Goal: Navigation & Orientation: Find specific page/section

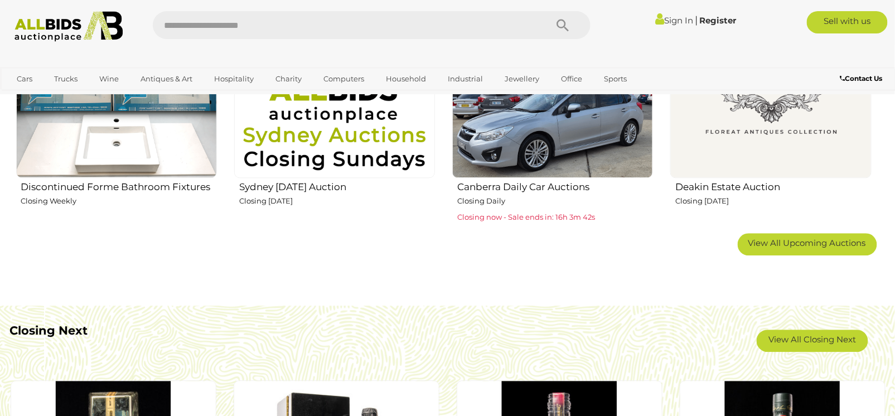
scroll to position [814, 0]
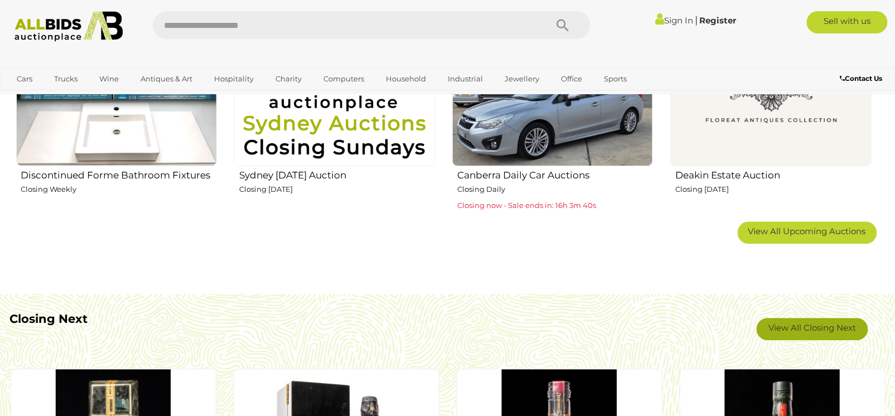
click at [822, 325] on link "View All Closing Next" at bounding box center [811, 329] width 111 height 22
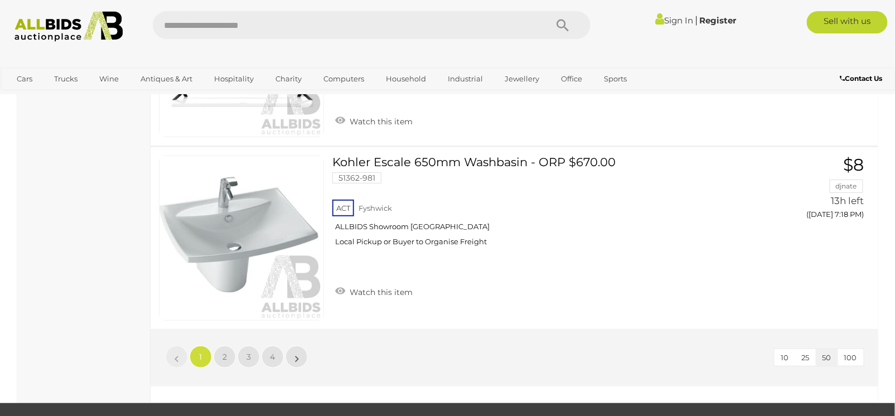
scroll to position [9030, 0]
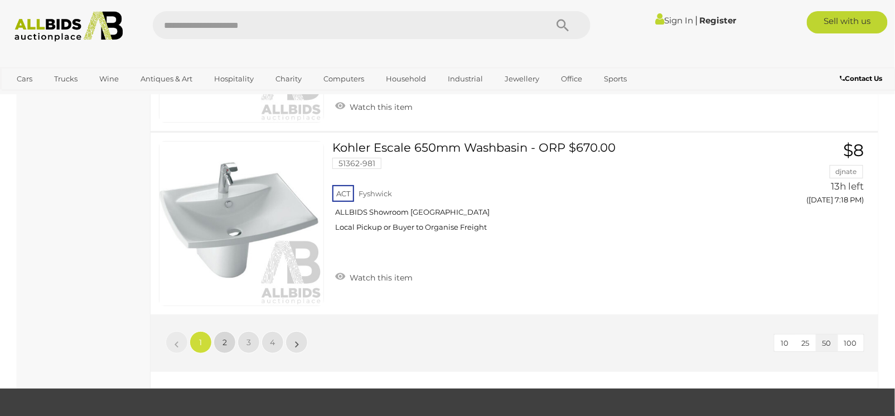
click at [230, 331] on link "2" at bounding box center [224, 342] width 22 height 22
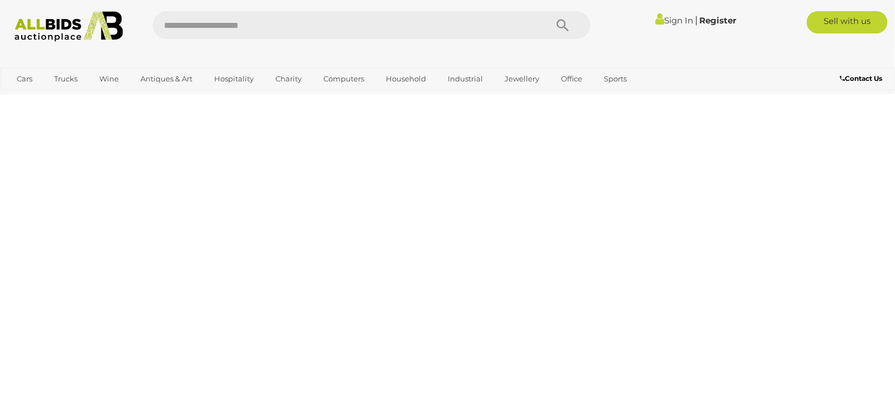
scroll to position [56, 0]
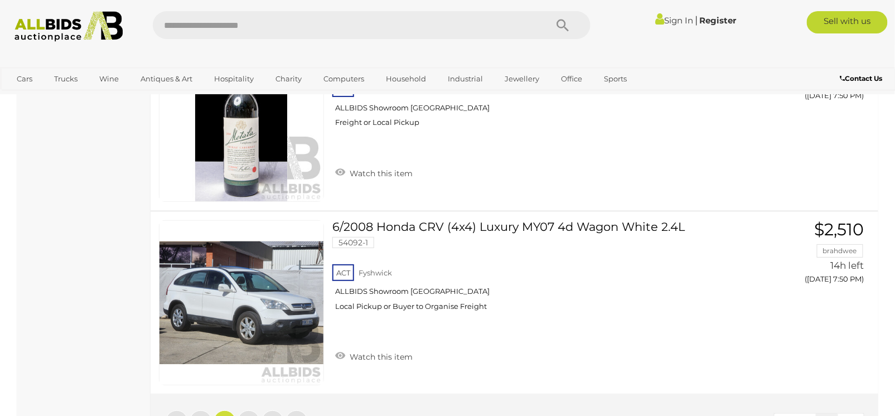
scroll to position [8997, 0]
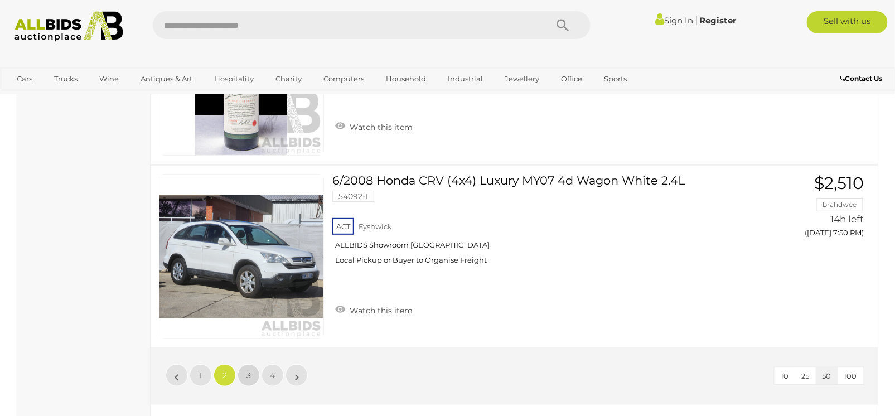
click at [247, 370] on span "3" at bounding box center [248, 375] width 4 height 10
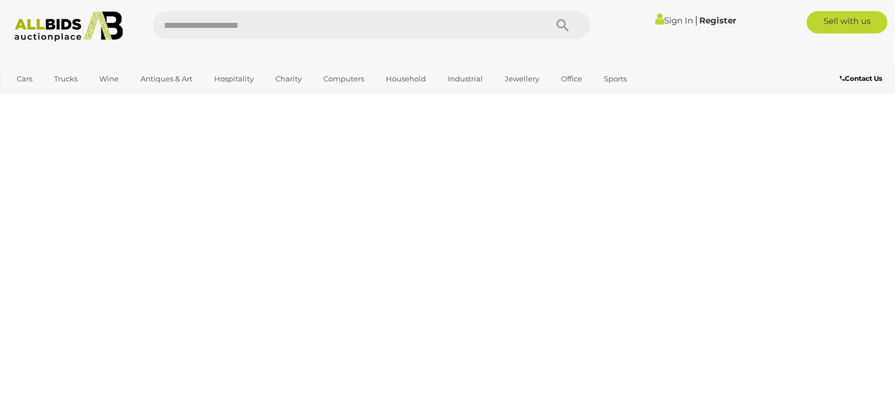
scroll to position [56, 0]
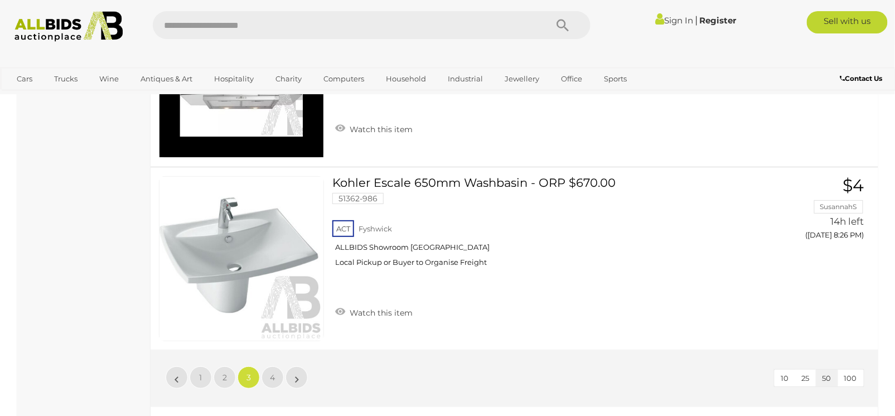
scroll to position [9062, 0]
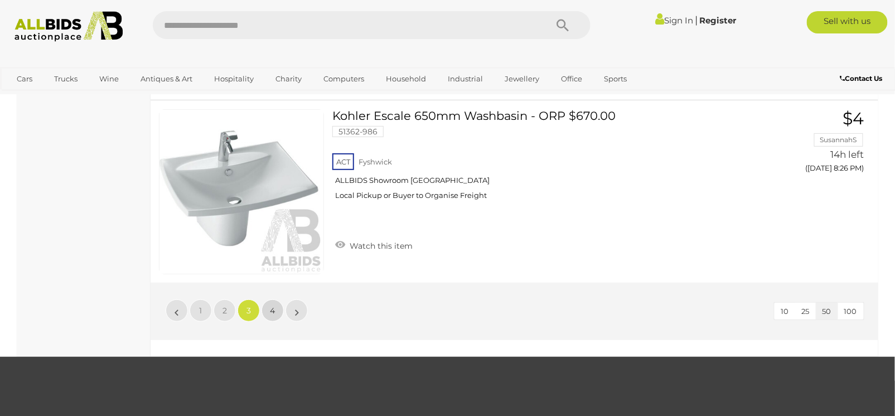
click at [270, 305] on span "4" at bounding box center [272, 310] width 5 height 10
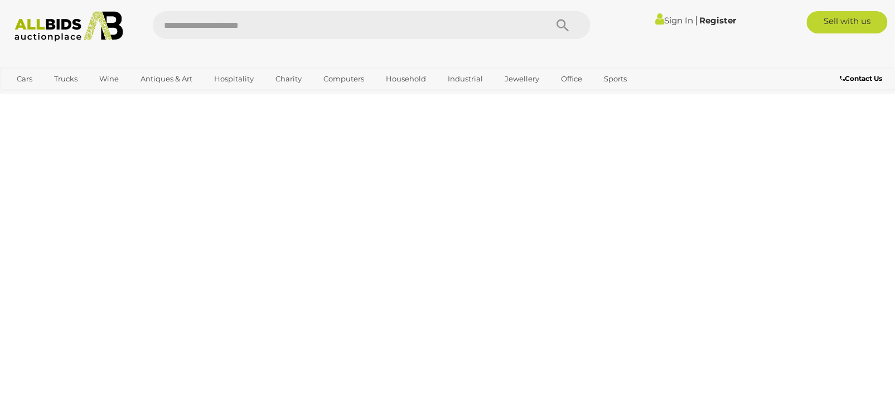
scroll to position [56, 0]
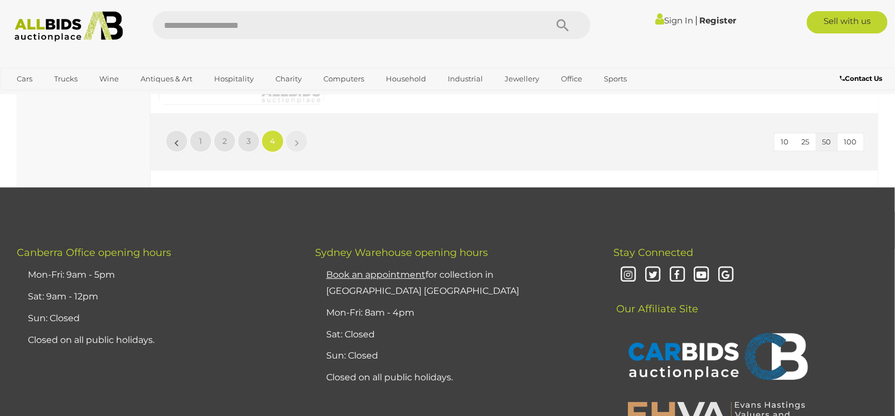
scroll to position [4136, 0]
